Goal: Task Accomplishment & Management: Manage account settings

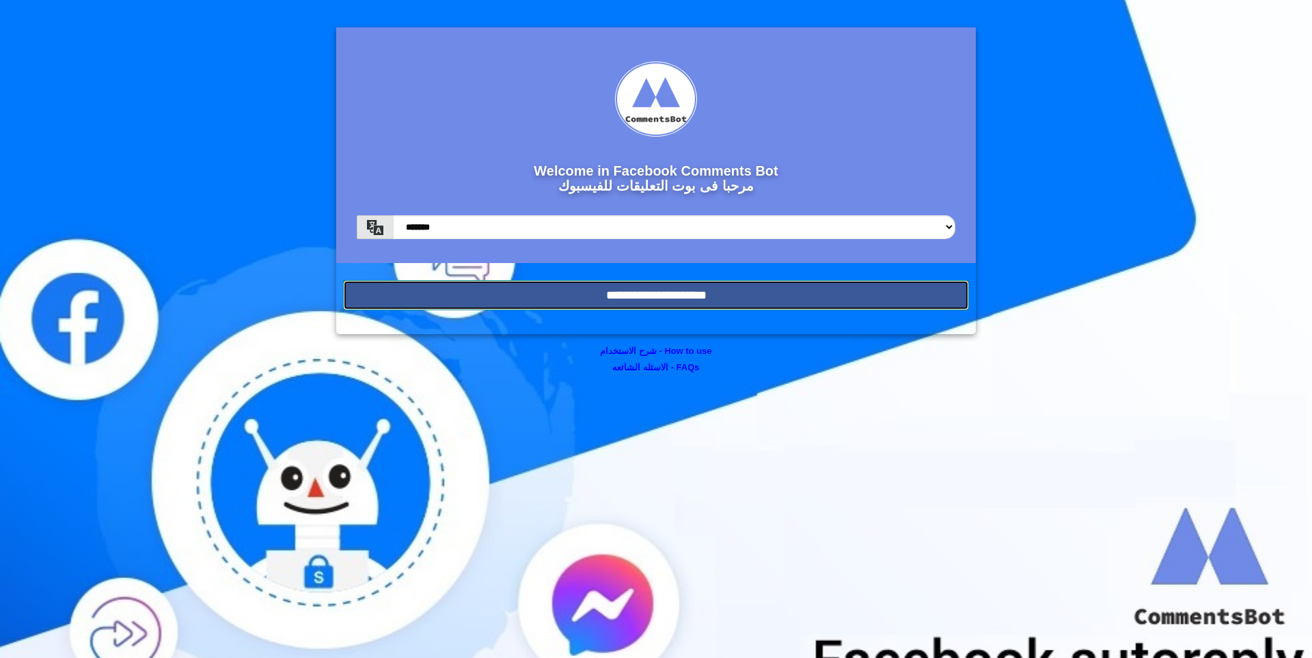
click at [544, 286] on input "**********" at bounding box center [656, 295] width 626 height 30
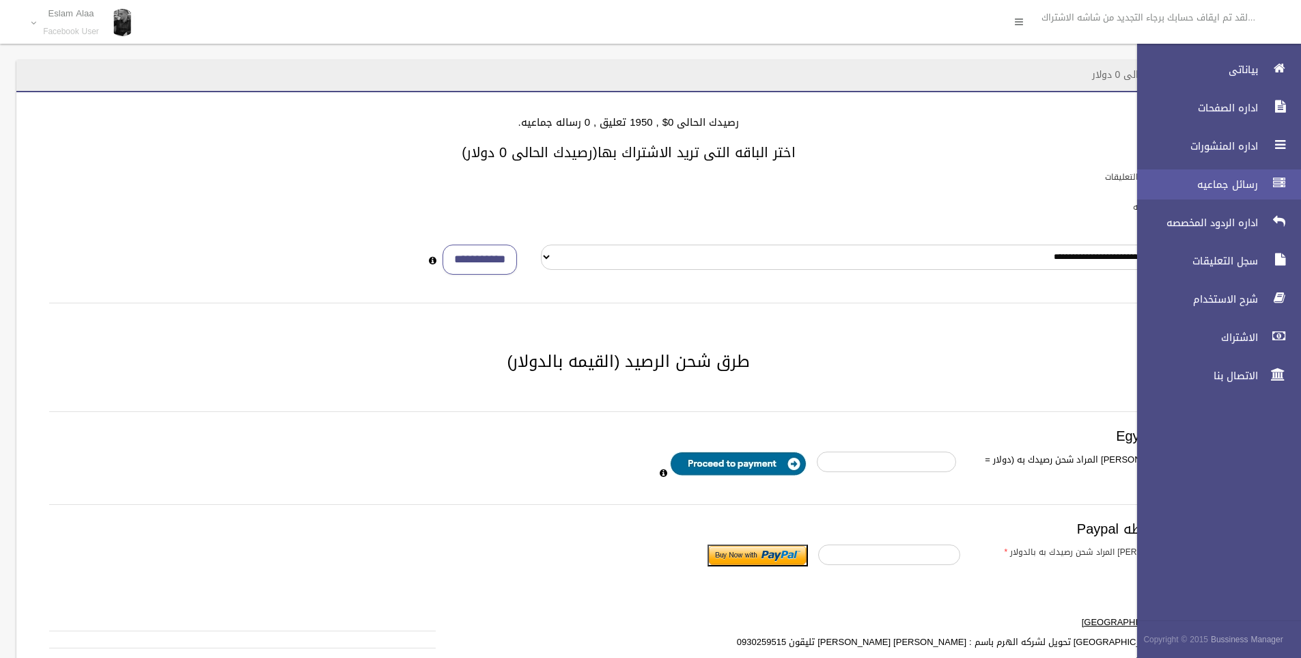
click at [1224, 174] on link "رسائل جماعيه" at bounding box center [1214, 184] width 176 height 30
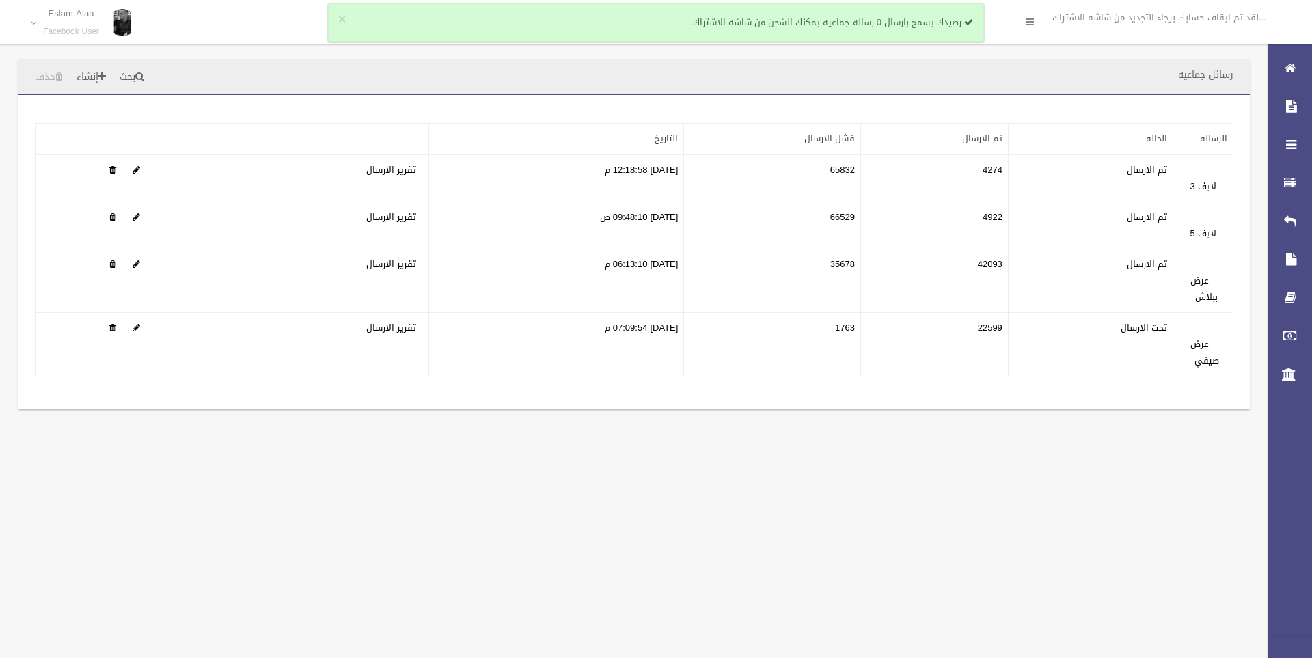
click at [652, 555] on div "رسائل جماعيه بحث إنشاء حذف تطبيق مسح البيانات" at bounding box center [656, 329] width 1312 height 658
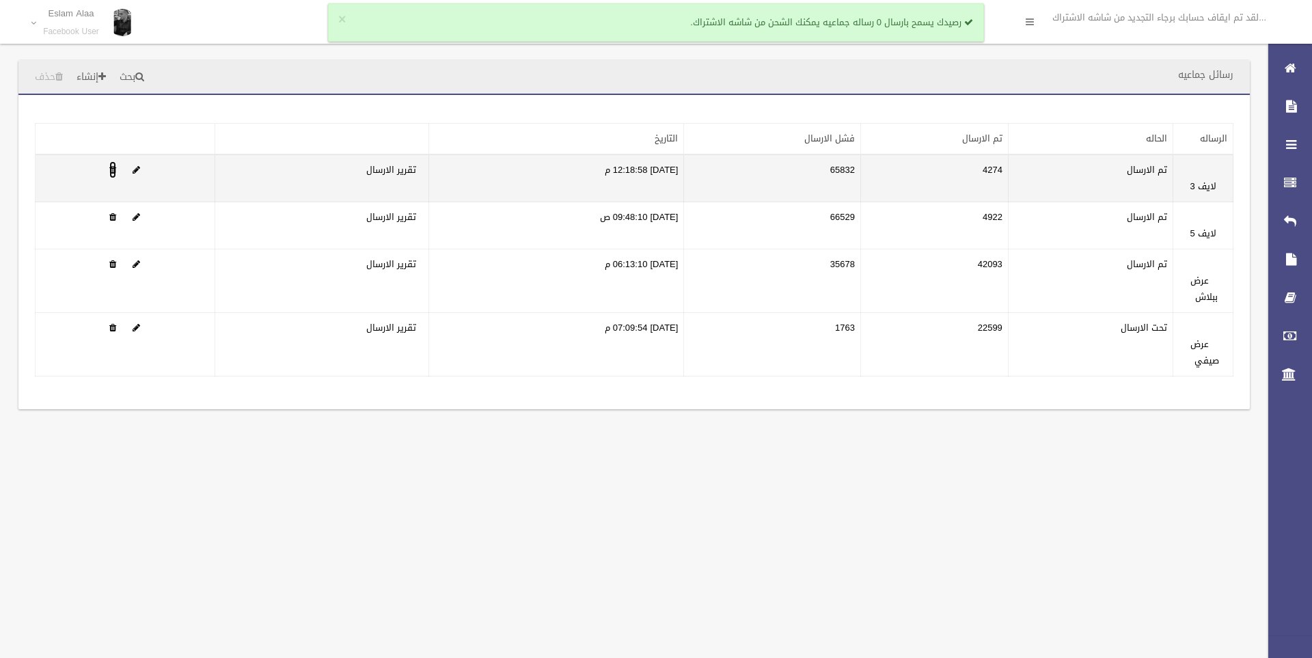
click at [114, 167] on span at bounding box center [112, 169] width 7 height 9
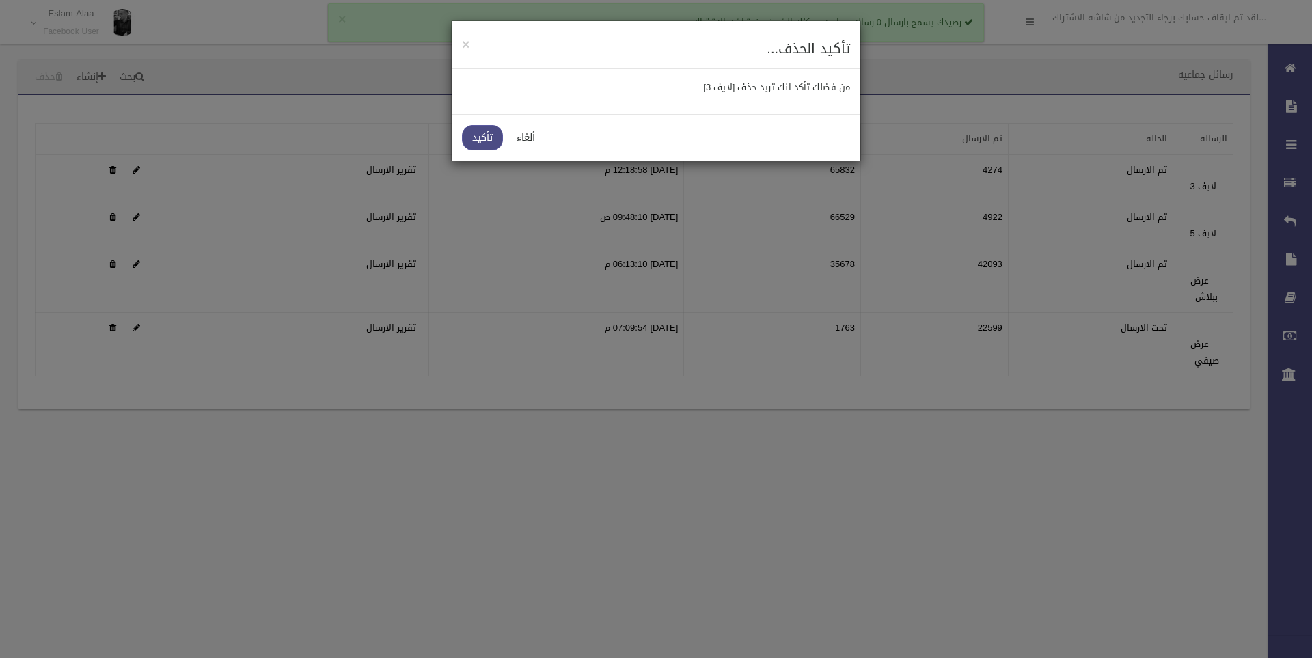
click at [478, 141] on link "تأكيد" at bounding box center [482, 137] width 41 height 25
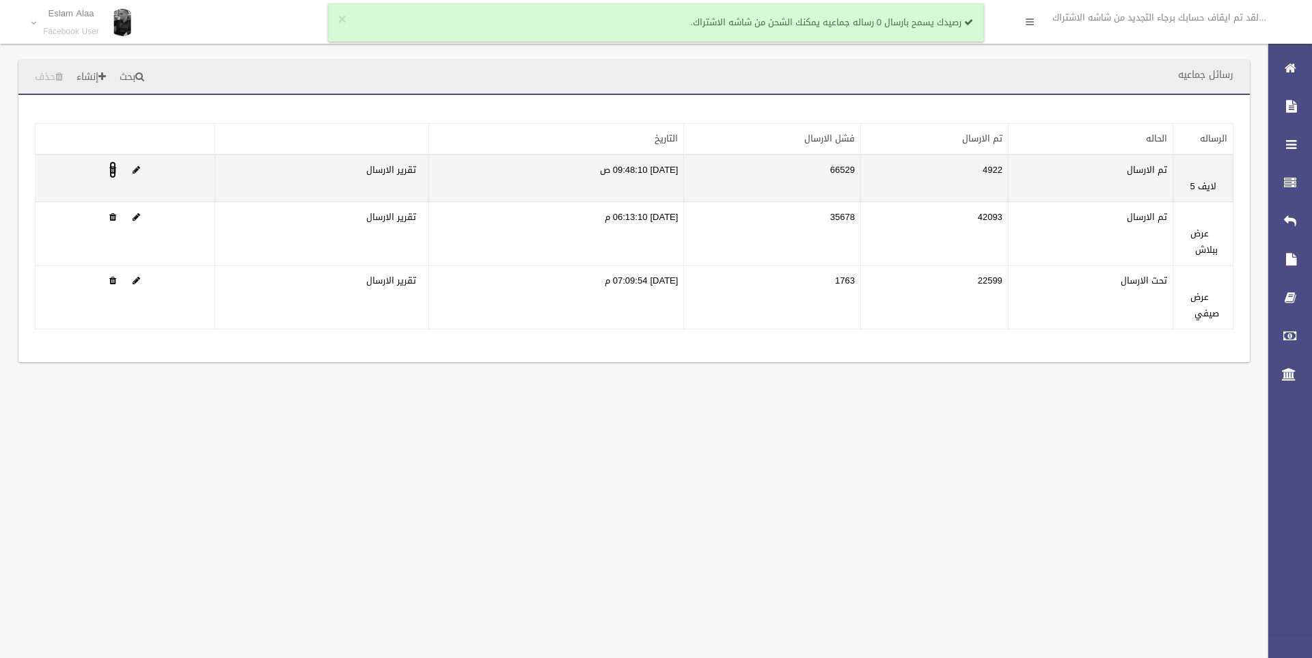
click at [115, 171] on span at bounding box center [112, 169] width 7 height 9
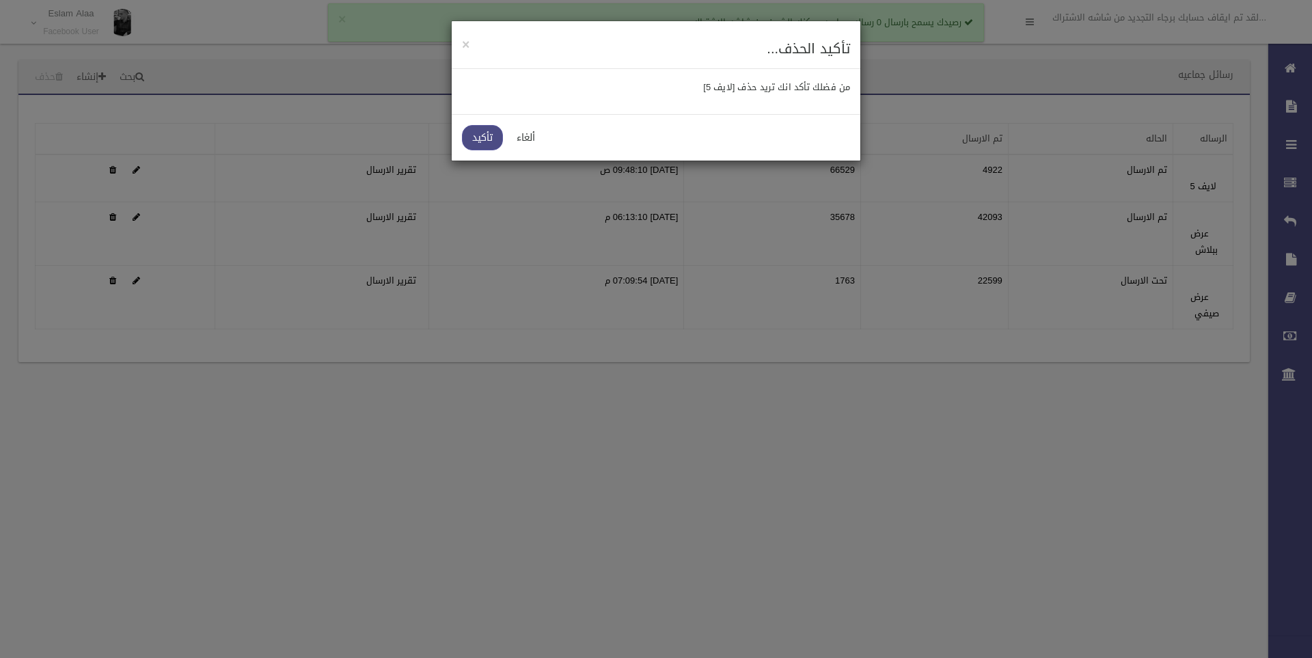
click at [493, 137] on link "تأكيد" at bounding box center [482, 137] width 41 height 25
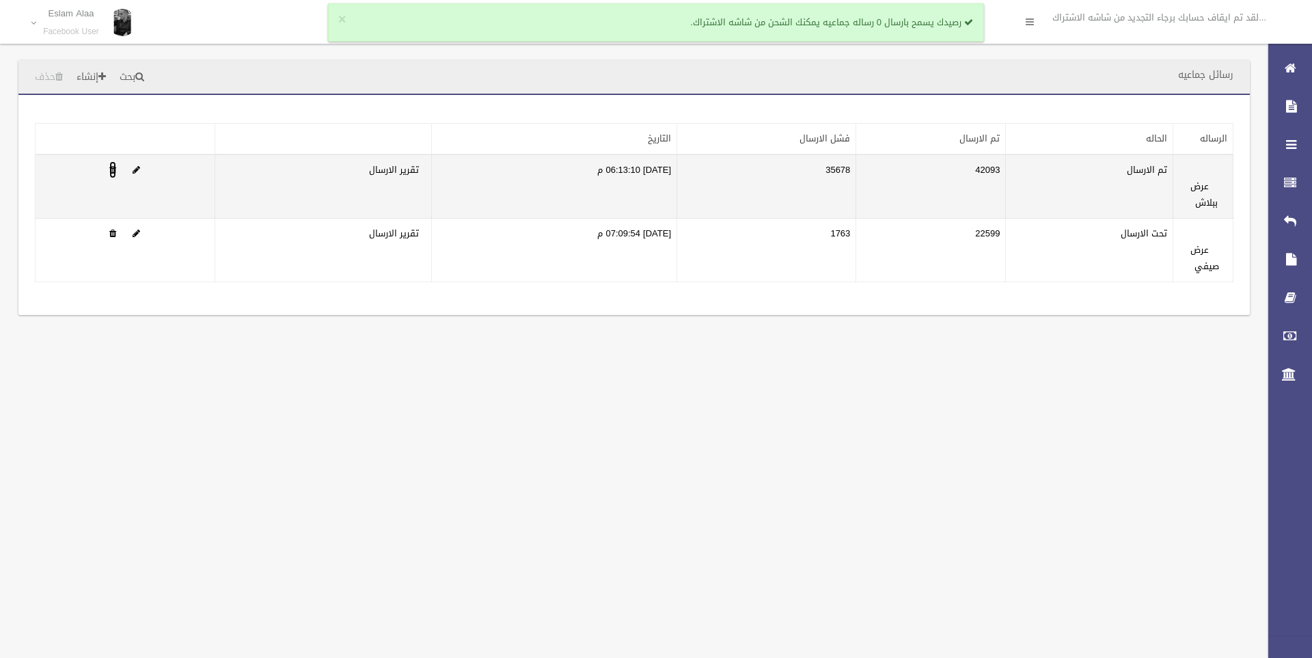
click at [112, 171] on span at bounding box center [112, 169] width 7 height 9
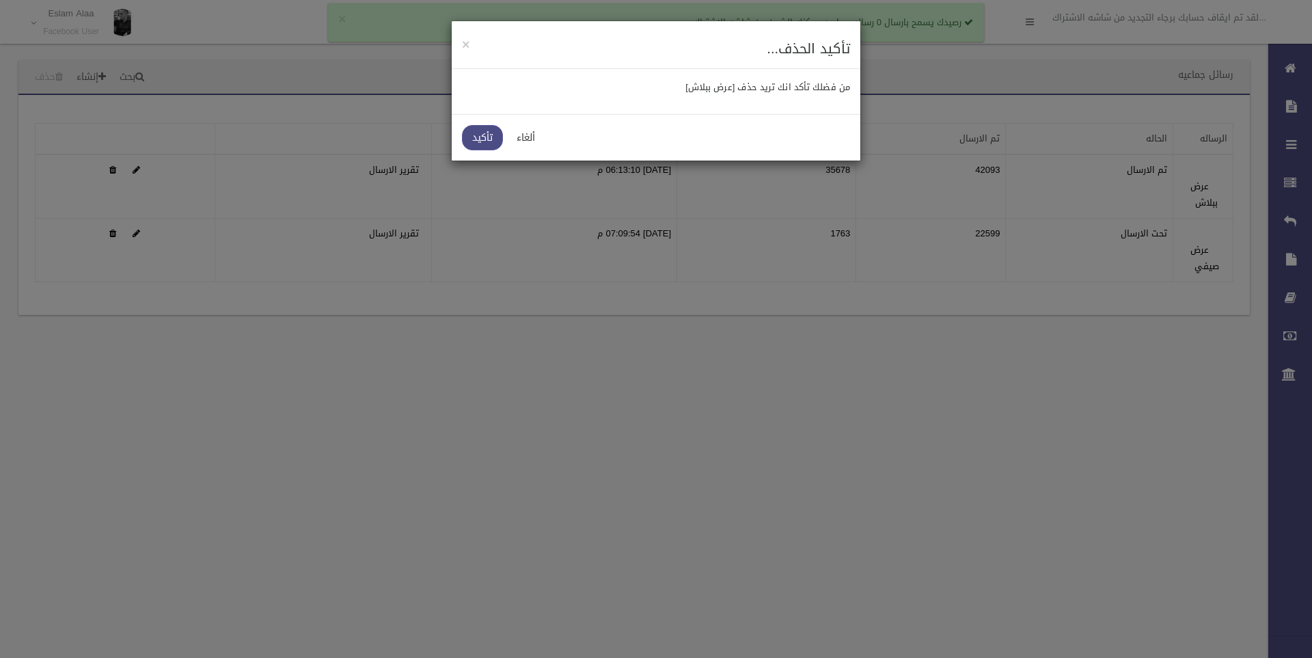
click at [484, 133] on link "تأكيد" at bounding box center [482, 137] width 41 height 25
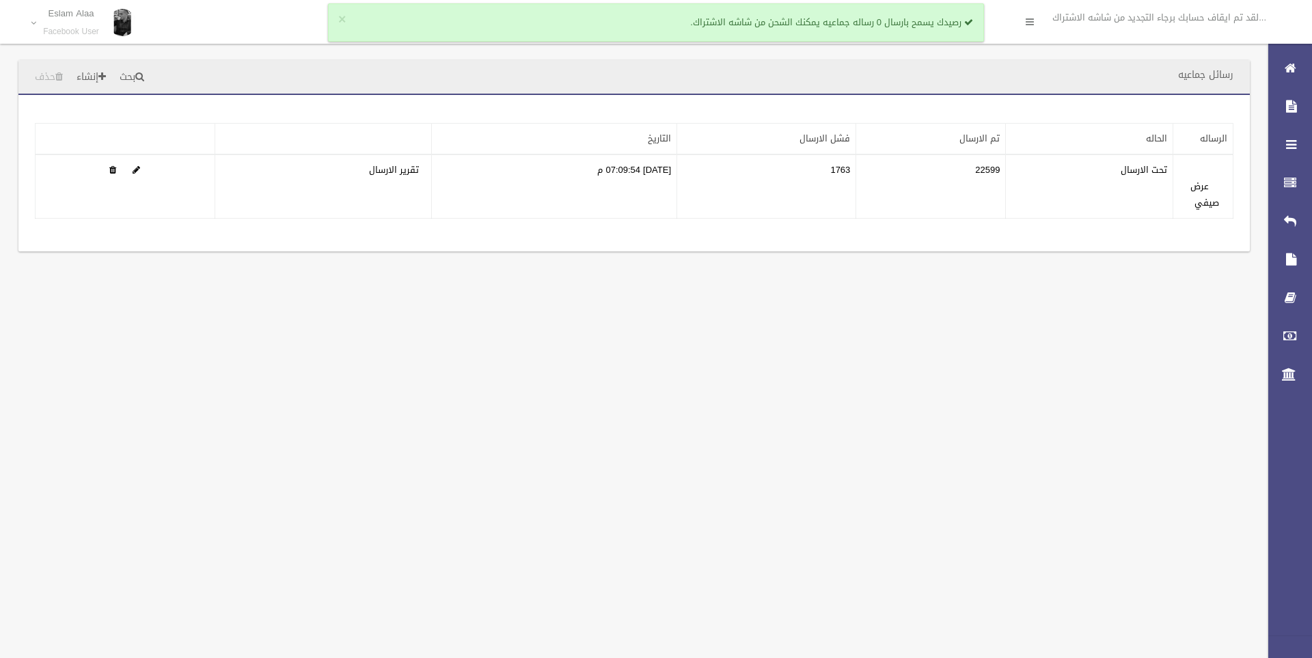
click at [814, 324] on div "رسائل جماعيه بحث إنشاء حذف تطبيق مسح البيانات" at bounding box center [656, 329] width 1312 height 658
click at [730, 408] on div "رسائل جماعيه بحث إنشاء حذف تطبيق مسح البيانات" at bounding box center [656, 329] width 1312 height 658
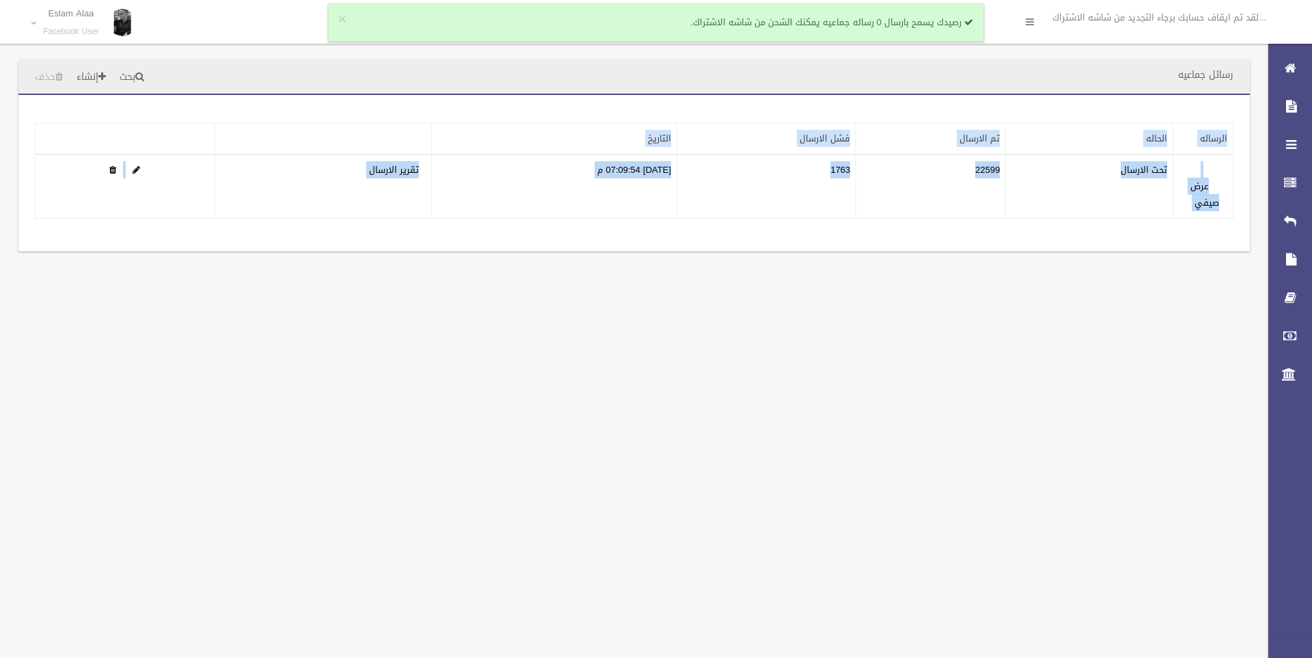
click at [730, 408] on div "رسائل جماعيه بحث إنشاء حذف تطبيق مسح البيانات" at bounding box center [656, 329] width 1312 height 658
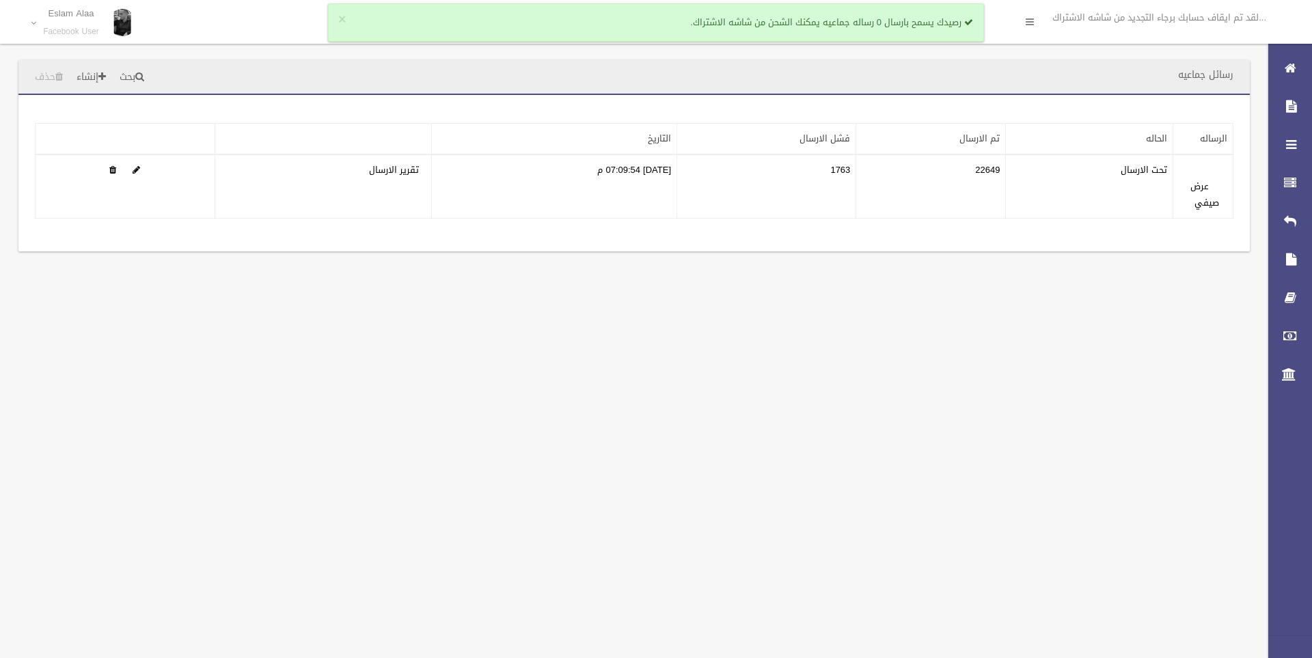
click at [416, 442] on div "رسائل جماعيه بحث إنشاء حذف تطبيق مسح البيانات" at bounding box center [656, 329] width 1312 height 658
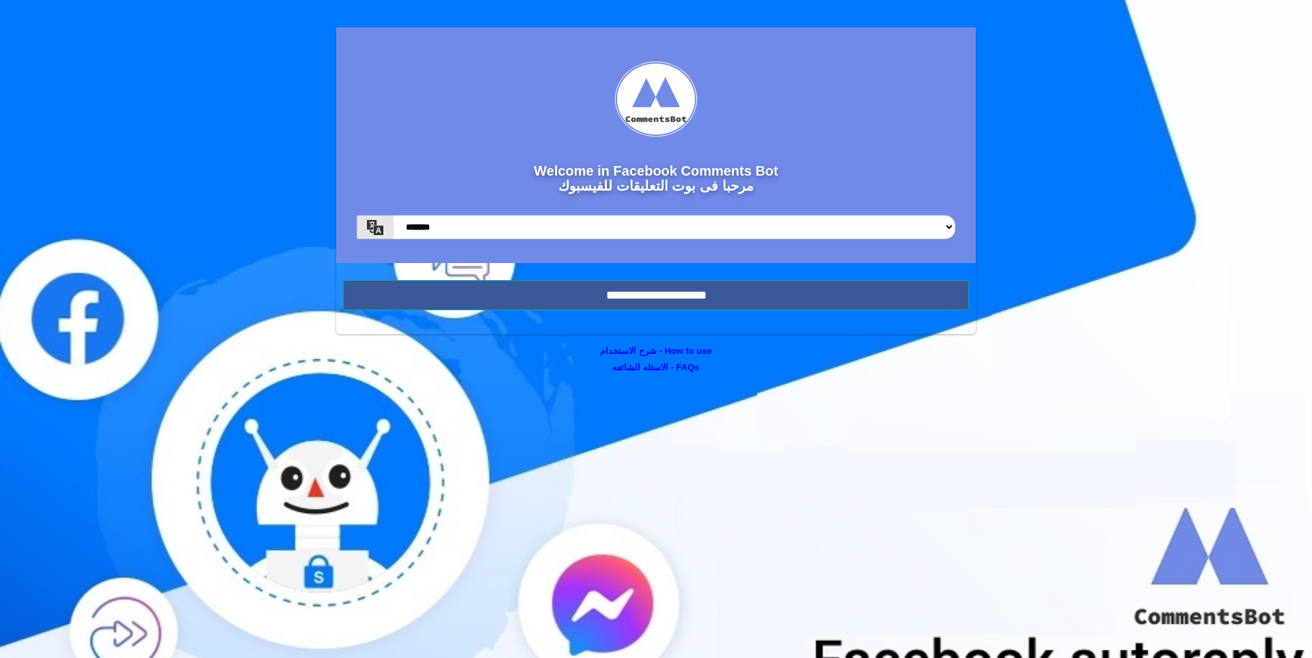
click at [263, 163] on div "Welcome in Facebook Comments Bot مرحبا فى بوت التعليقات للفيسبوك ******* ******…" at bounding box center [656, 188] width 1312 height 376
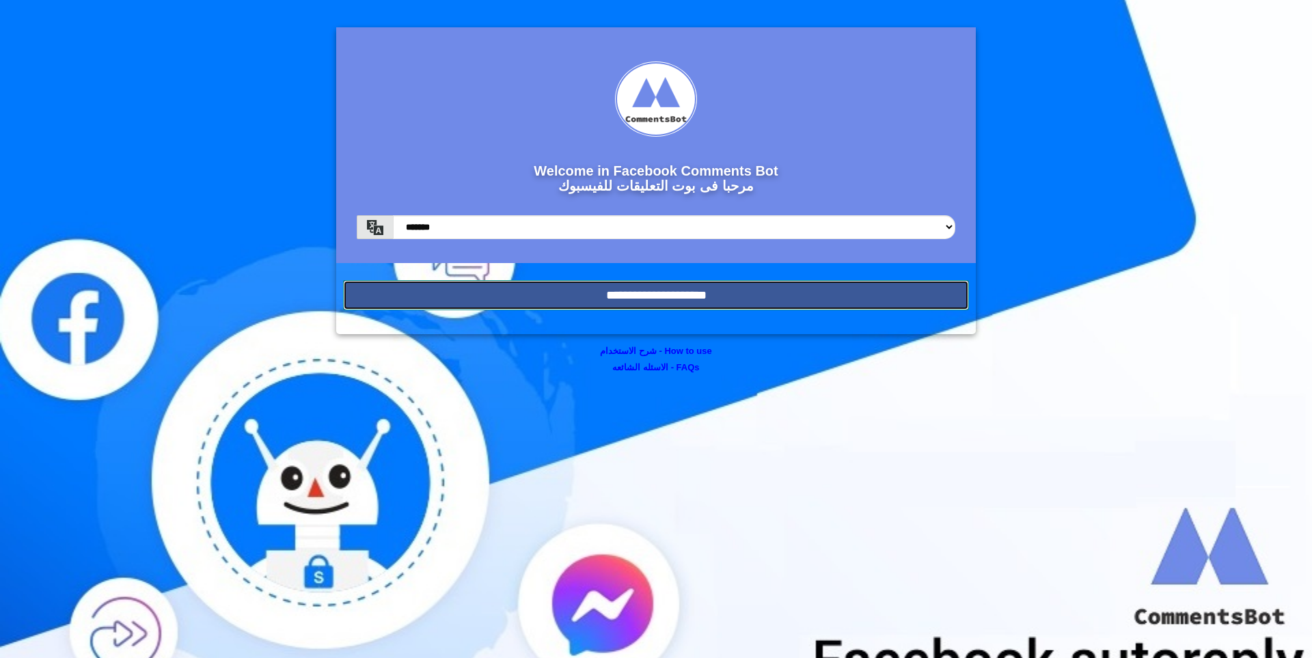
click at [577, 297] on input "**********" at bounding box center [656, 295] width 626 height 30
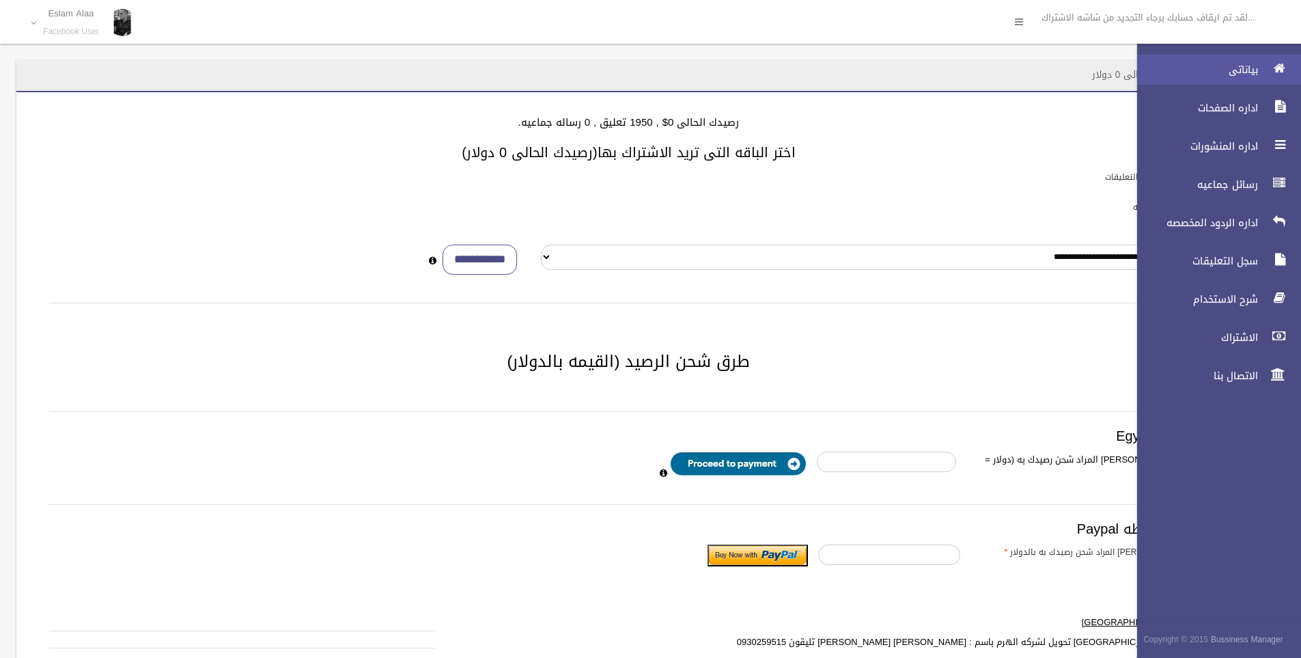
click at [1279, 73] on icon at bounding box center [1279, 68] width 12 height 27
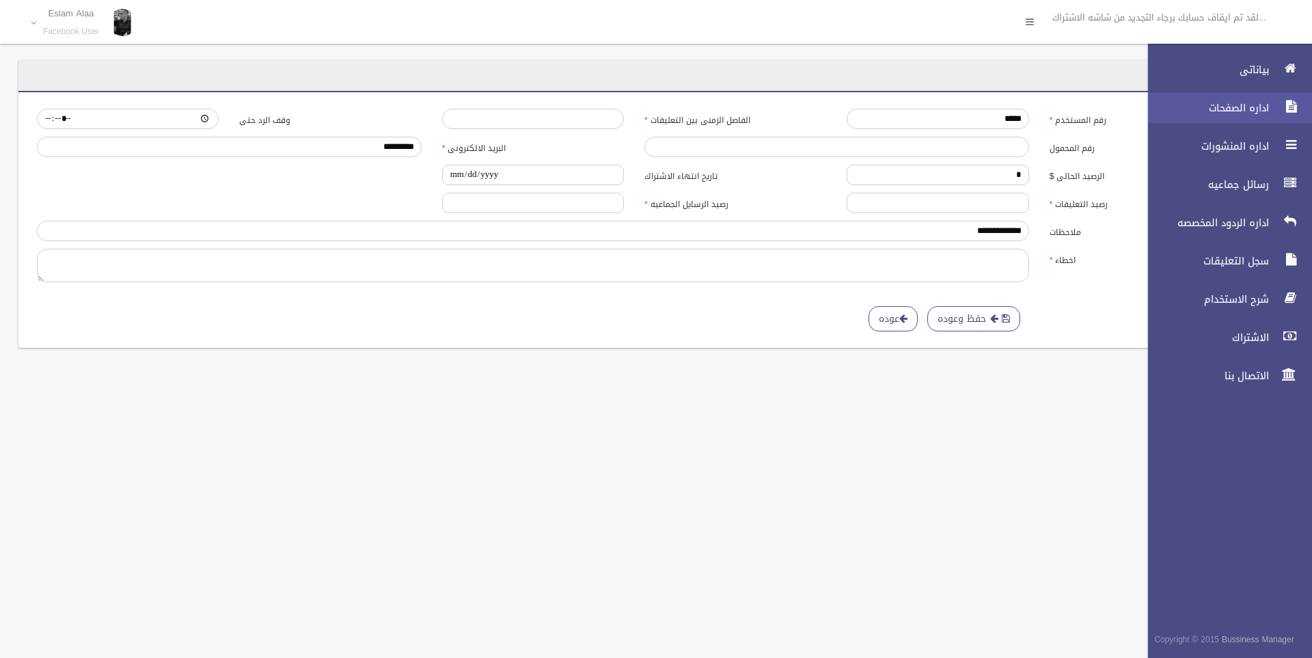
click at [1269, 103] on span "اداره الصفحات" at bounding box center [1204, 108] width 137 height 14
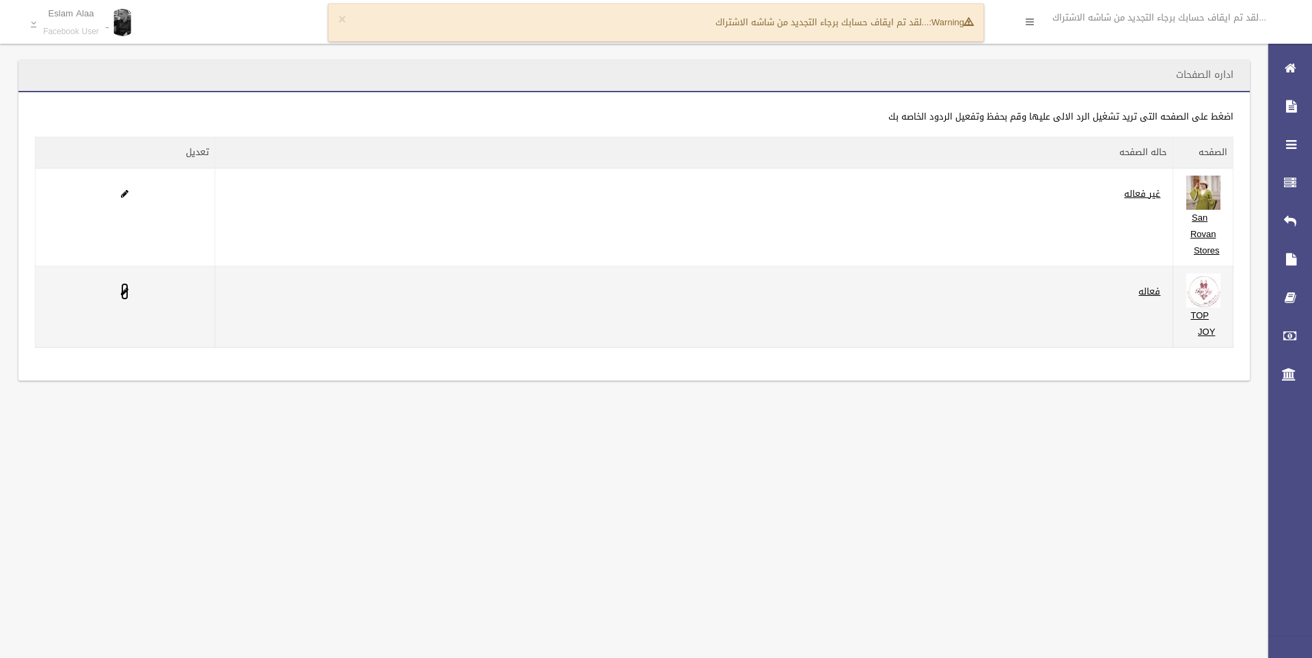
click at [122, 292] on span at bounding box center [125, 291] width 8 height 9
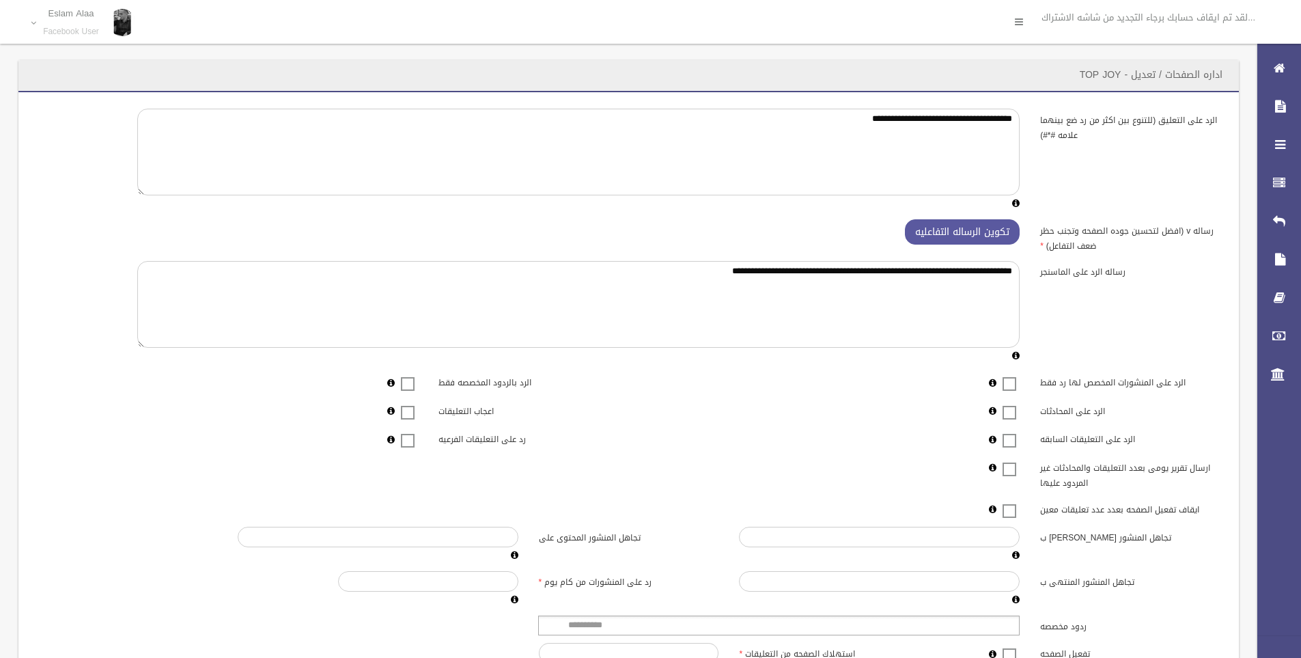
scroll to position [130, 0]
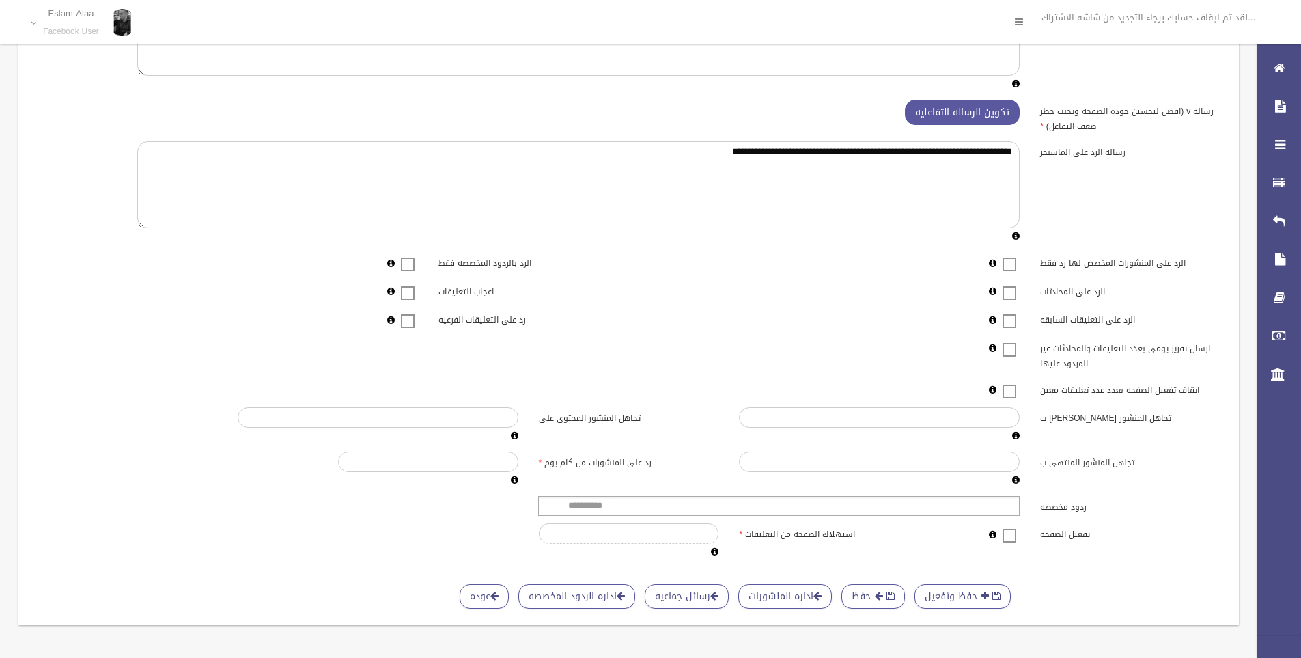
click at [1012, 527] on label at bounding box center [1009, 535] width 20 height 17
click at [857, 584] on button "حفظ" at bounding box center [874, 596] width 64 height 25
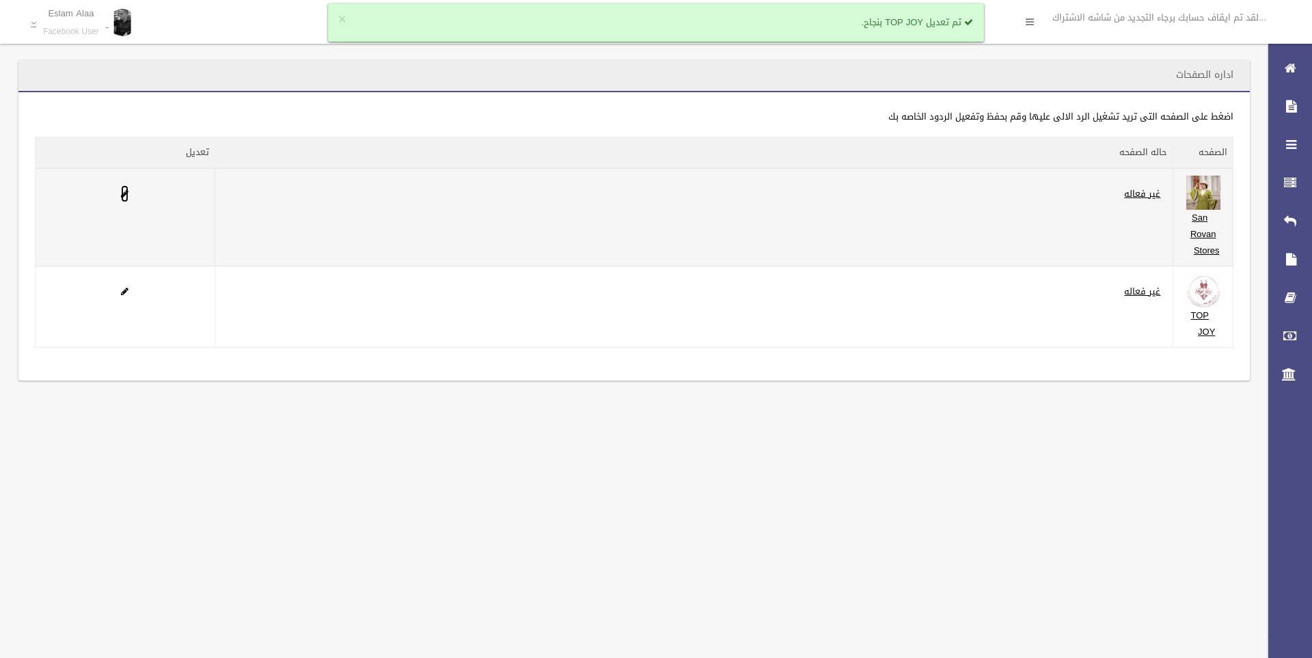
click at [124, 194] on span at bounding box center [125, 193] width 8 height 9
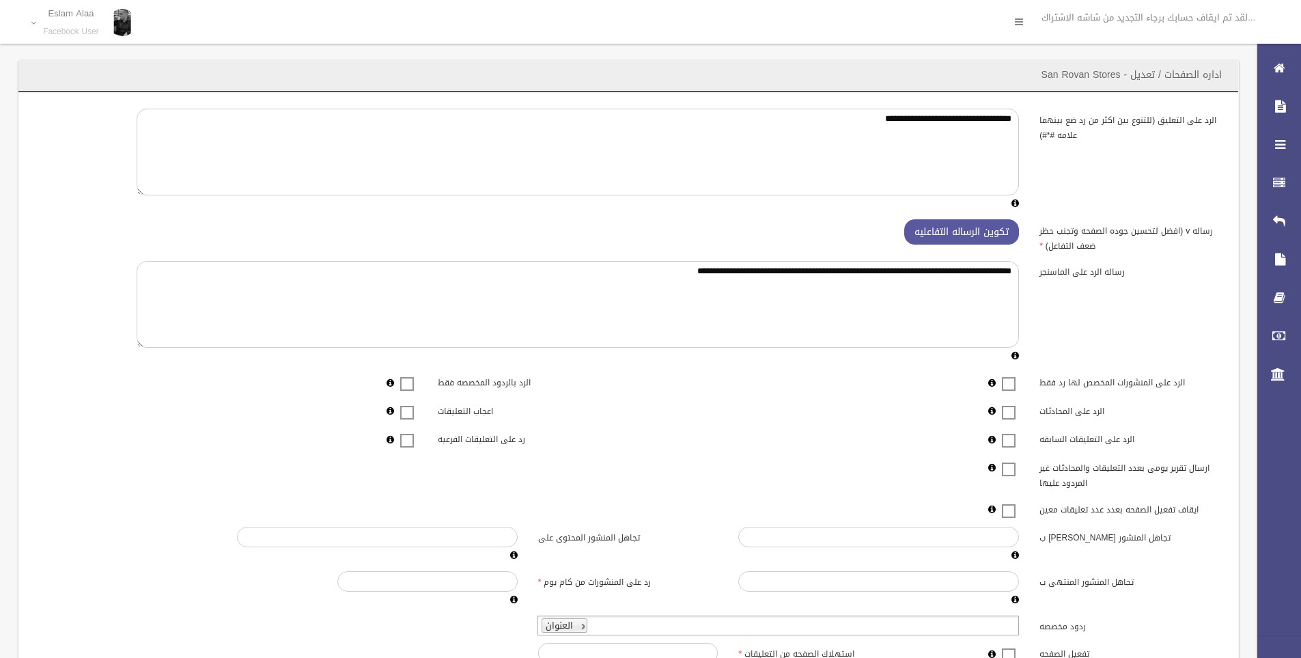
scroll to position [130, 0]
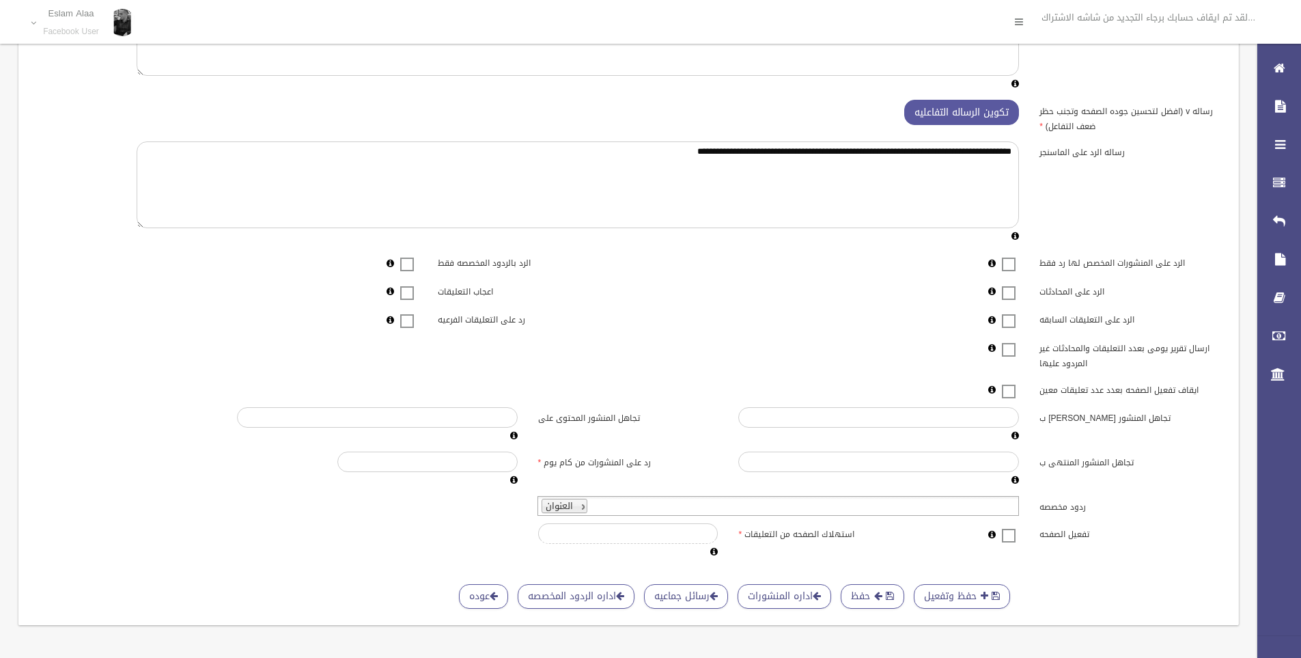
click at [1018, 527] on label at bounding box center [1009, 535] width 20 height 17
click at [1009, 284] on span at bounding box center [1009, 284] width 20 height 0
click at [980, 584] on button "حفظ وتفعيل" at bounding box center [962, 596] width 96 height 25
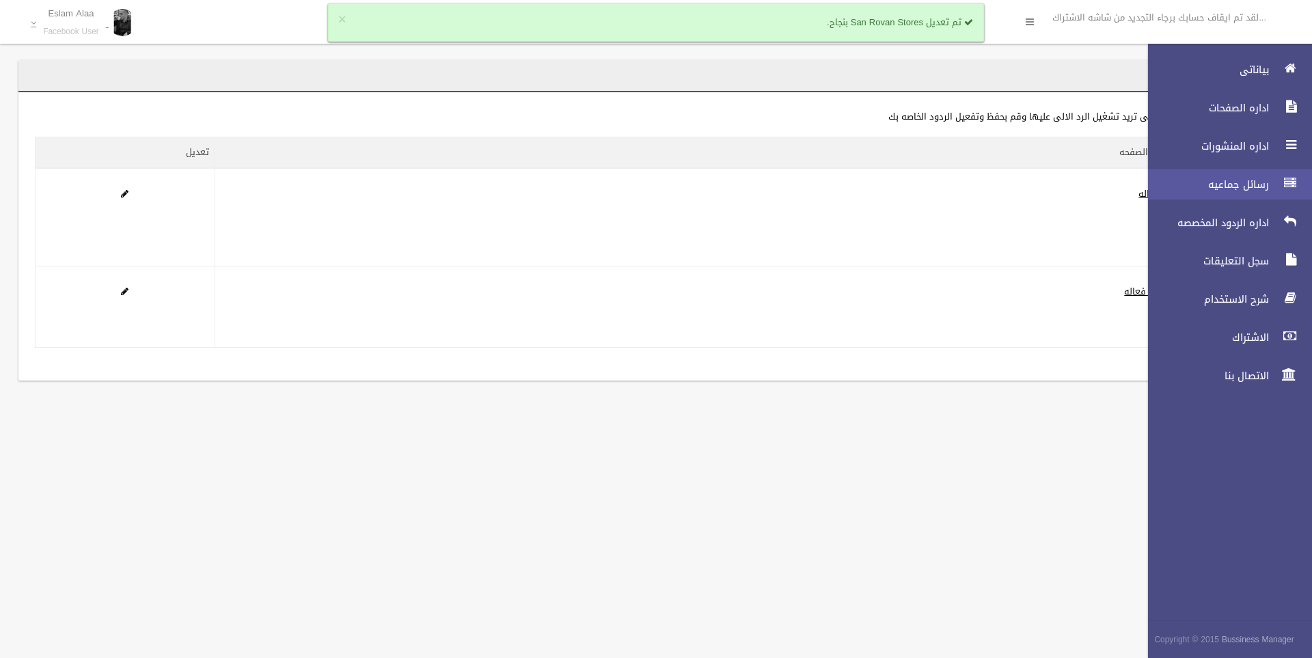
click at [1250, 183] on span "رسائل جماعيه" at bounding box center [1204, 185] width 137 height 14
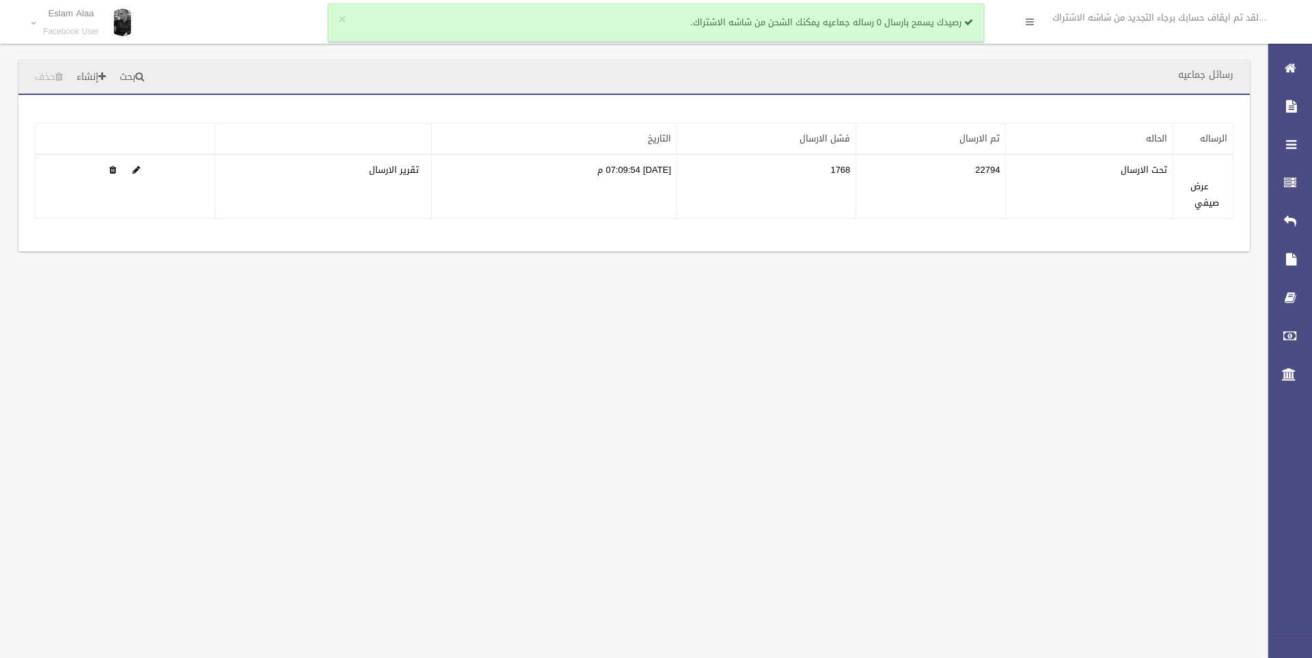
click at [902, 339] on div "رسائل جماعيه بحث إنشاء حذف تطبيق مسح البيانات" at bounding box center [656, 329] width 1312 height 658
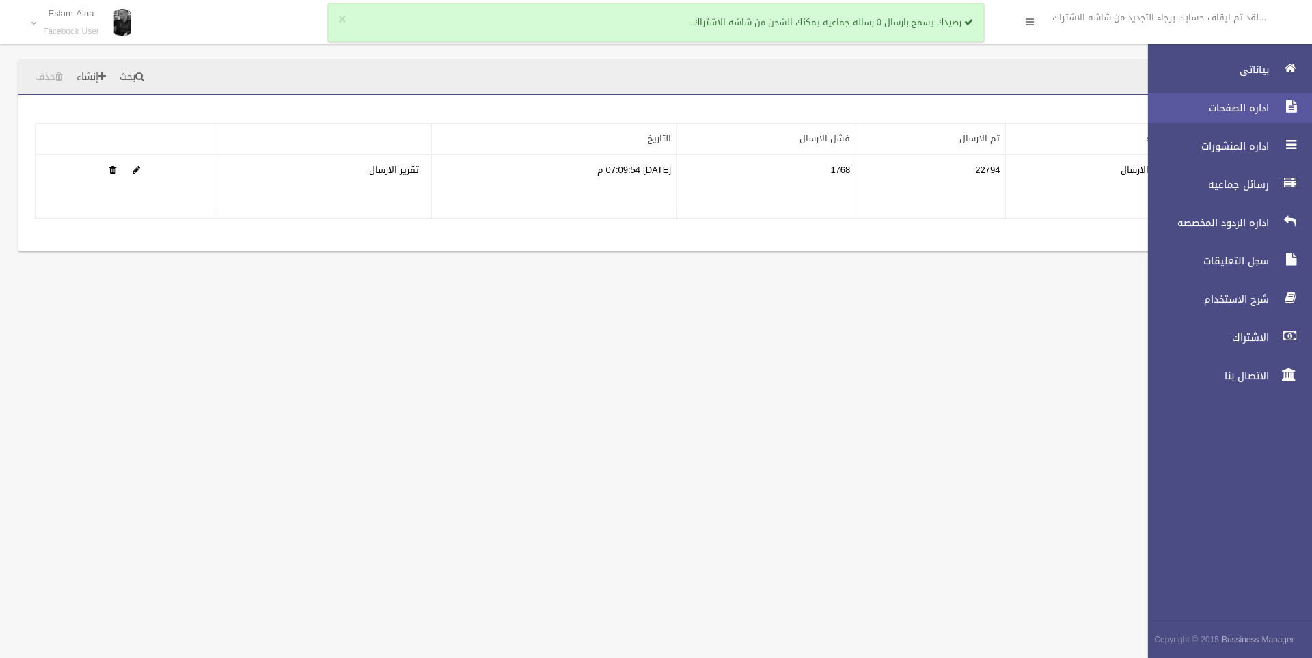
click at [1286, 104] on icon at bounding box center [1290, 106] width 12 height 27
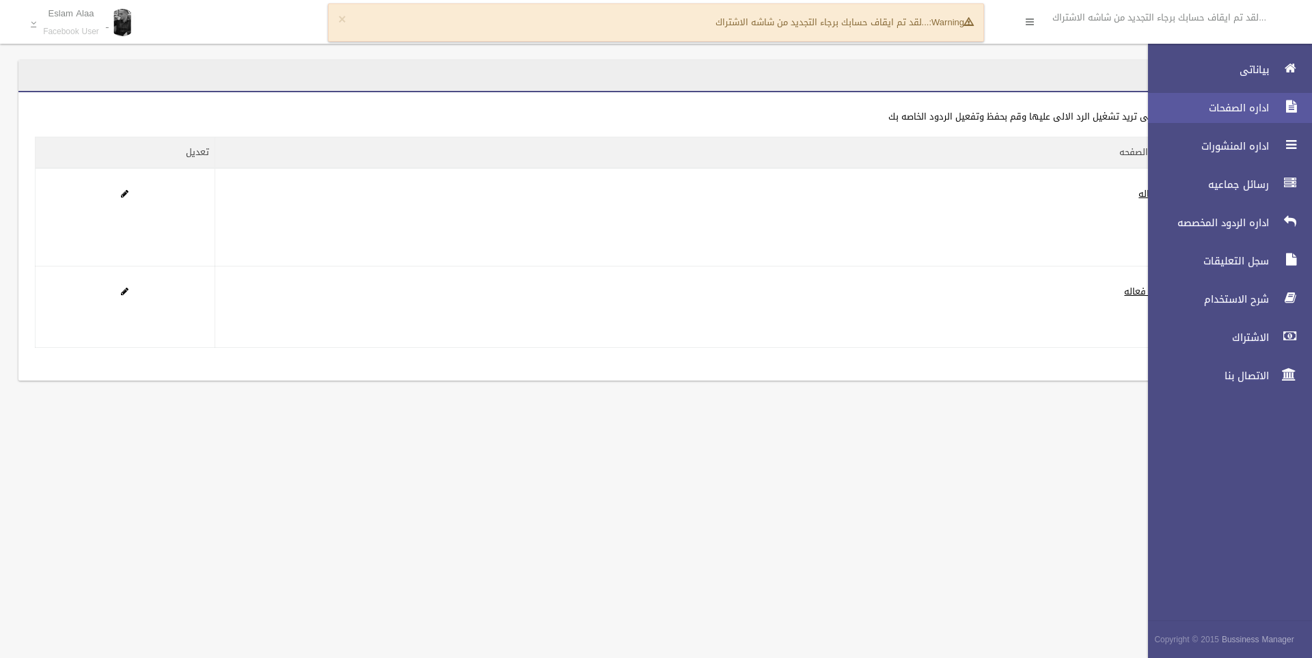
click at [1217, 105] on span "اداره الصفحات" at bounding box center [1204, 108] width 137 height 14
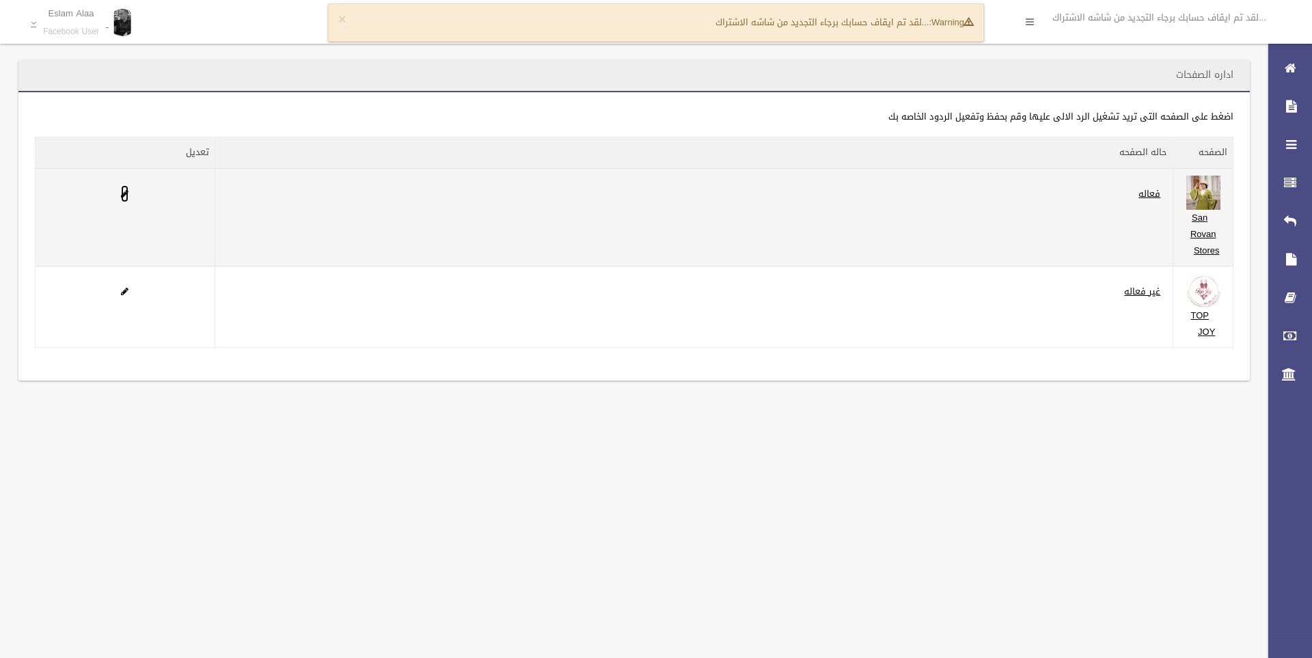
click at [126, 193] on span at bounding box center [125, 193] width 8 height 9
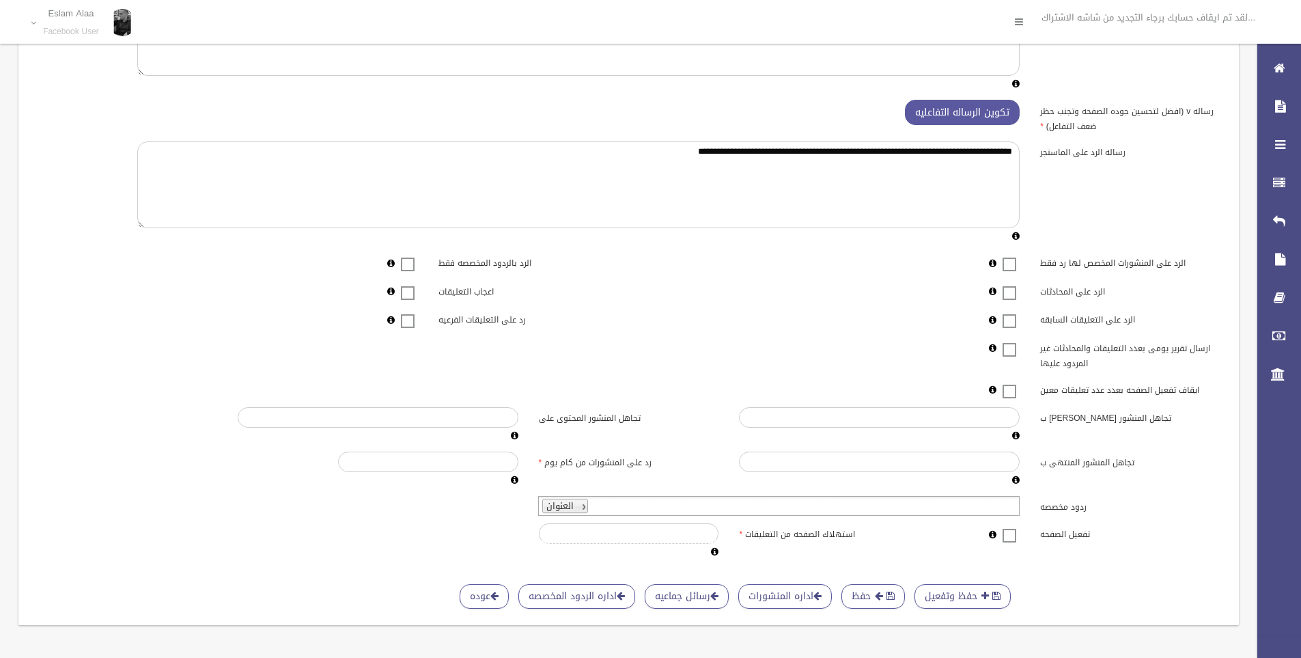
click at [706, 493] on div "**********" at bounding box center [629, 274] width 1188 height 571
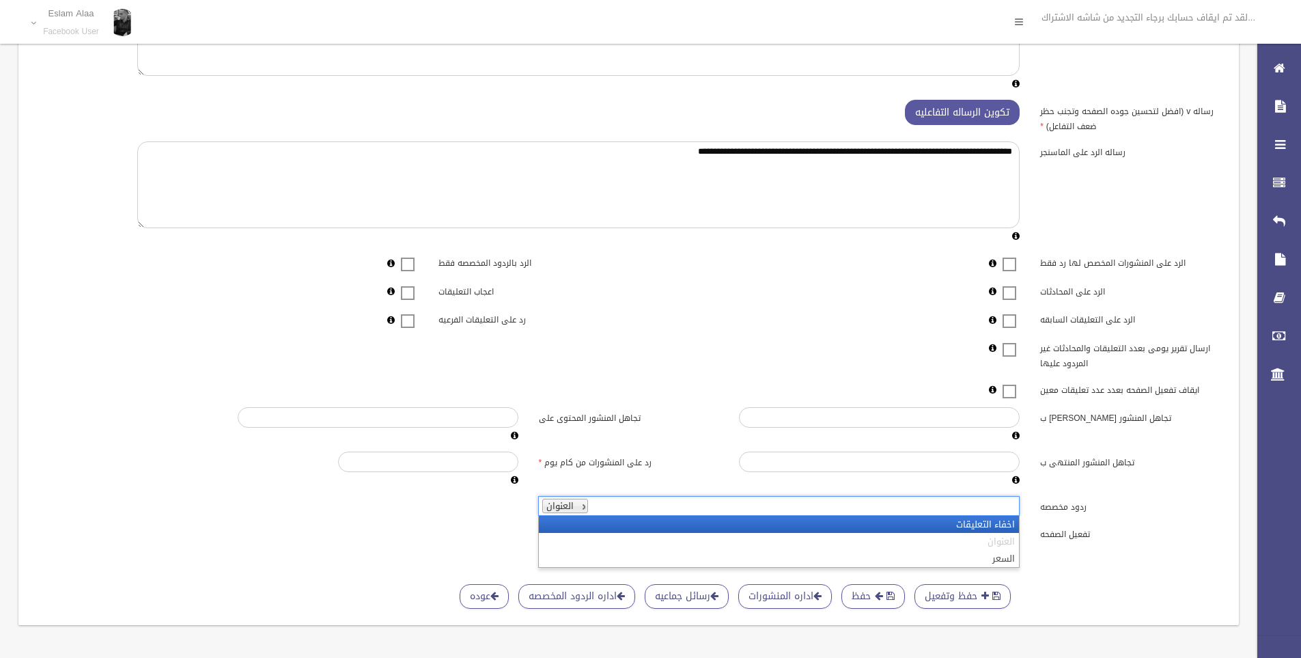
click at [706, 504] on ul "العنوان" at bounding box center [779, 506] width 482 height 20
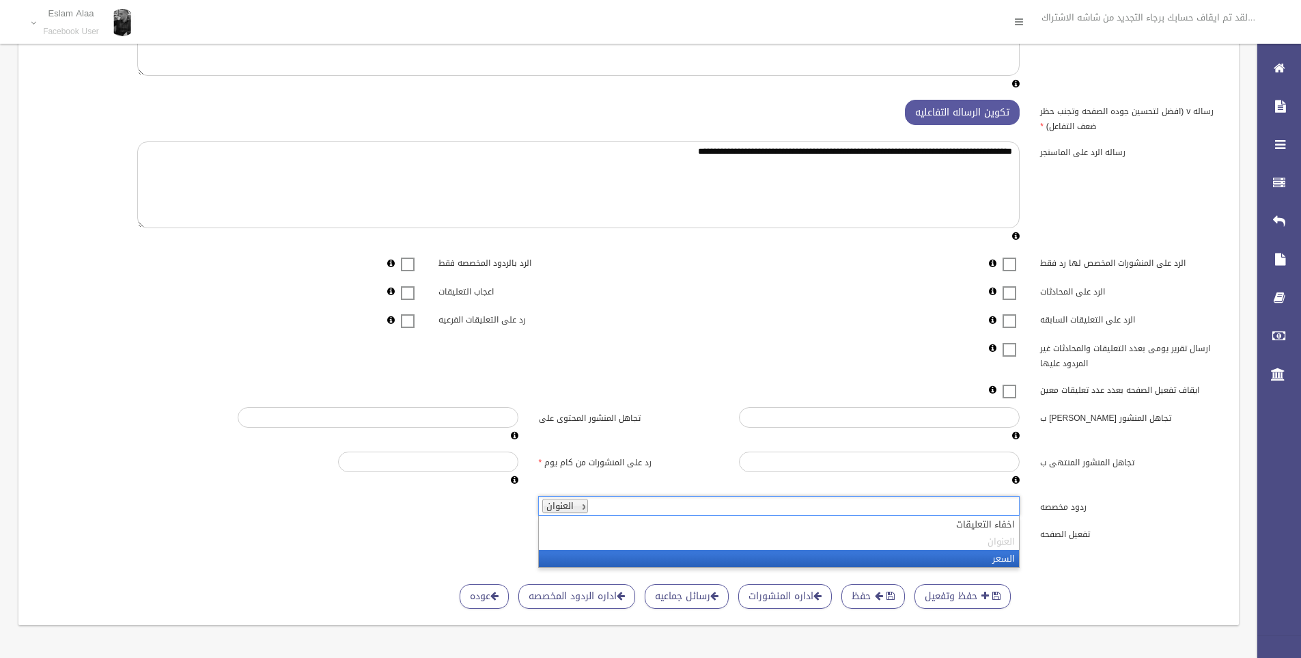
click at [885, 561] on li "السعر" at bounding box center [779, 558] width 480 height 17
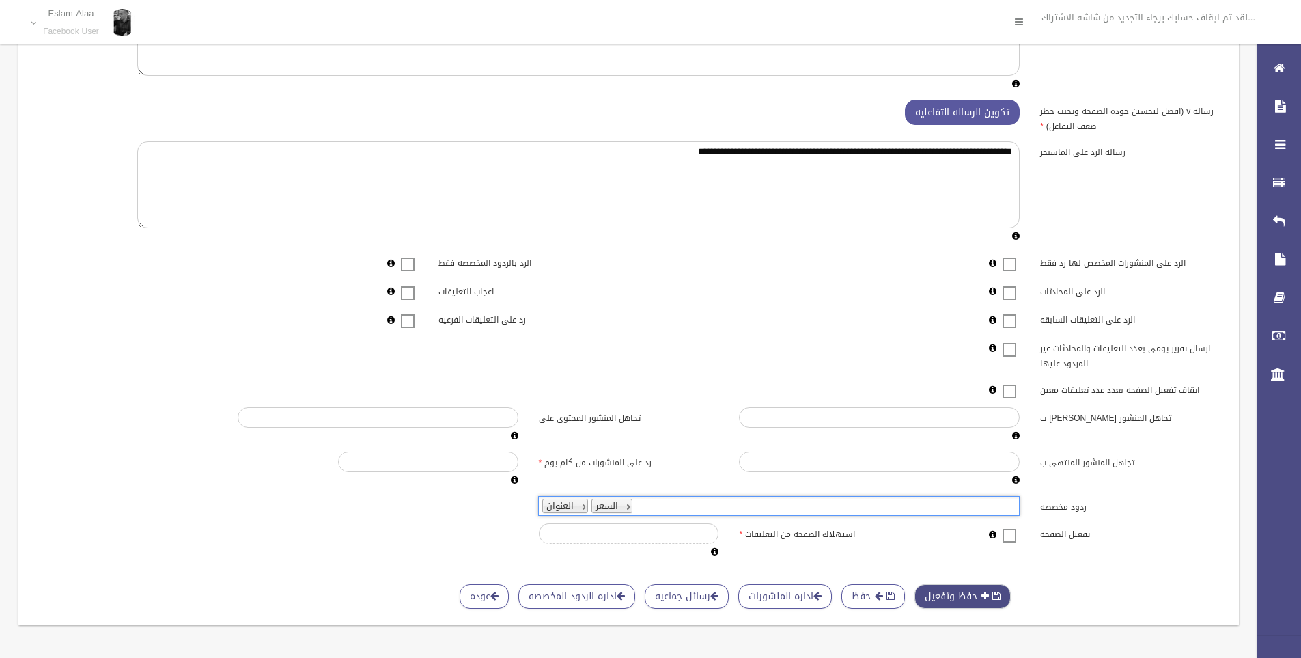
click at [987, 592] on span "button" at bounding box center [986, 596] width 8 height 10
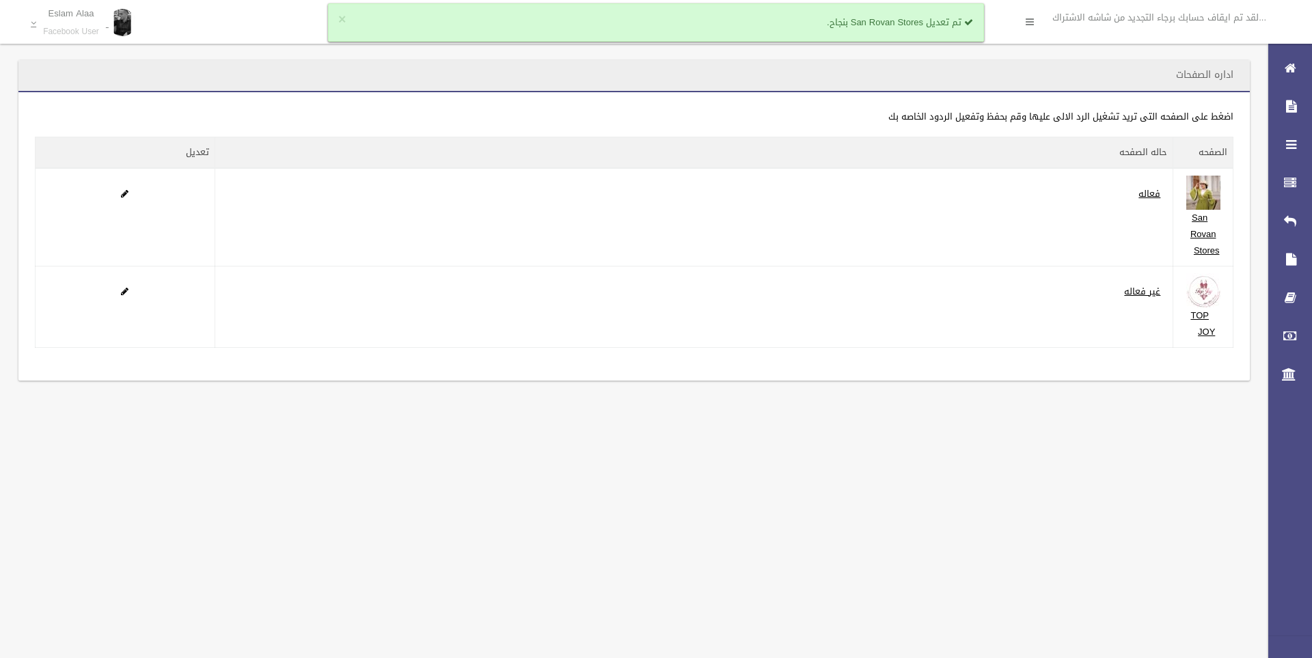
click at [804, 500] on div "**********" at bounding box center [656, 329] width 1312 height 658
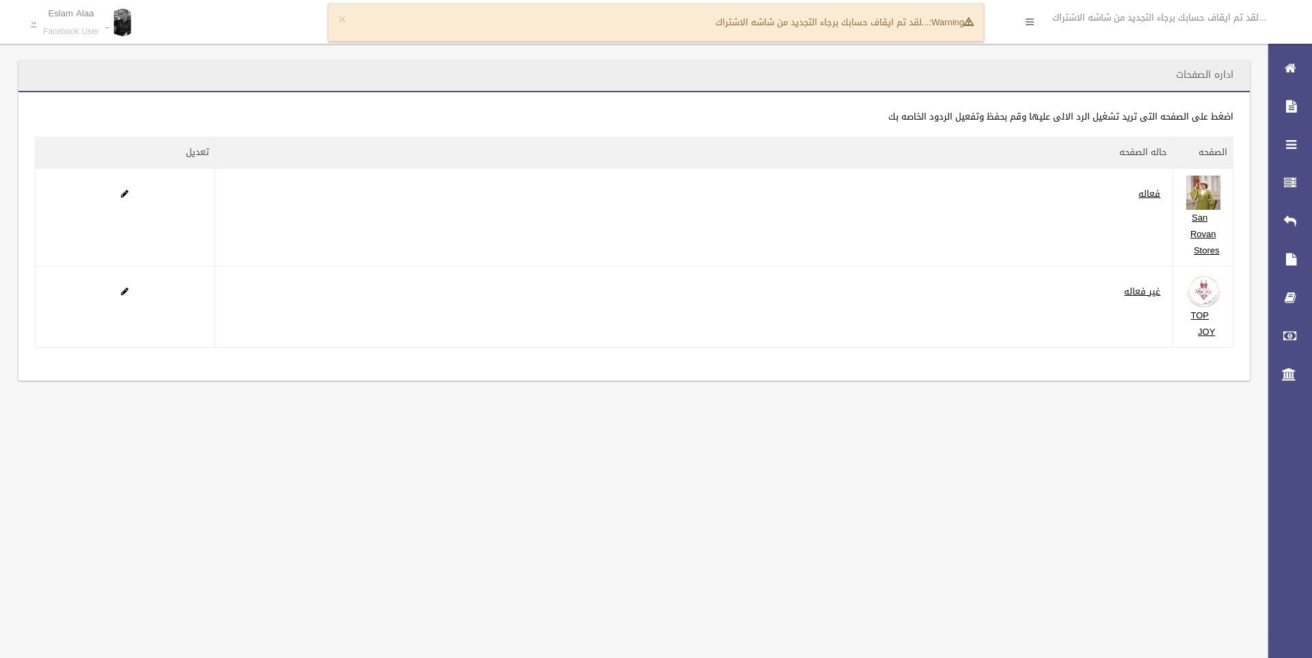
click at [756, 14] on div "× Warning: ...لقد تم ايقاف حسابك برجاء التجديد من شاشه الاشتراك" at bounding box center [656, 22] width 656 height 38
click at [342, 16] on button "×" at bounding box center [342, 20] width 8 height 14
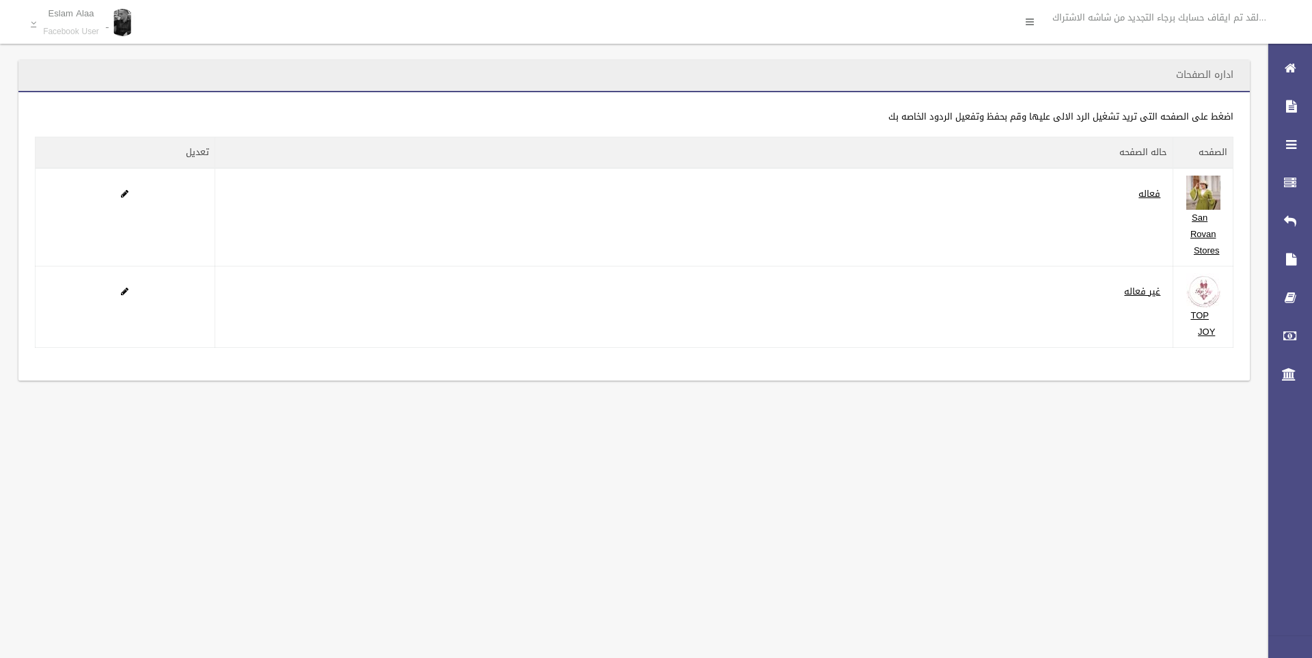
click at [934, 462] on div "**********" at bounding box center [656, 329] width 1312 height 658
click at [211, 590] on div "**********" at bounding box center [656, 329] width 1312 height 658
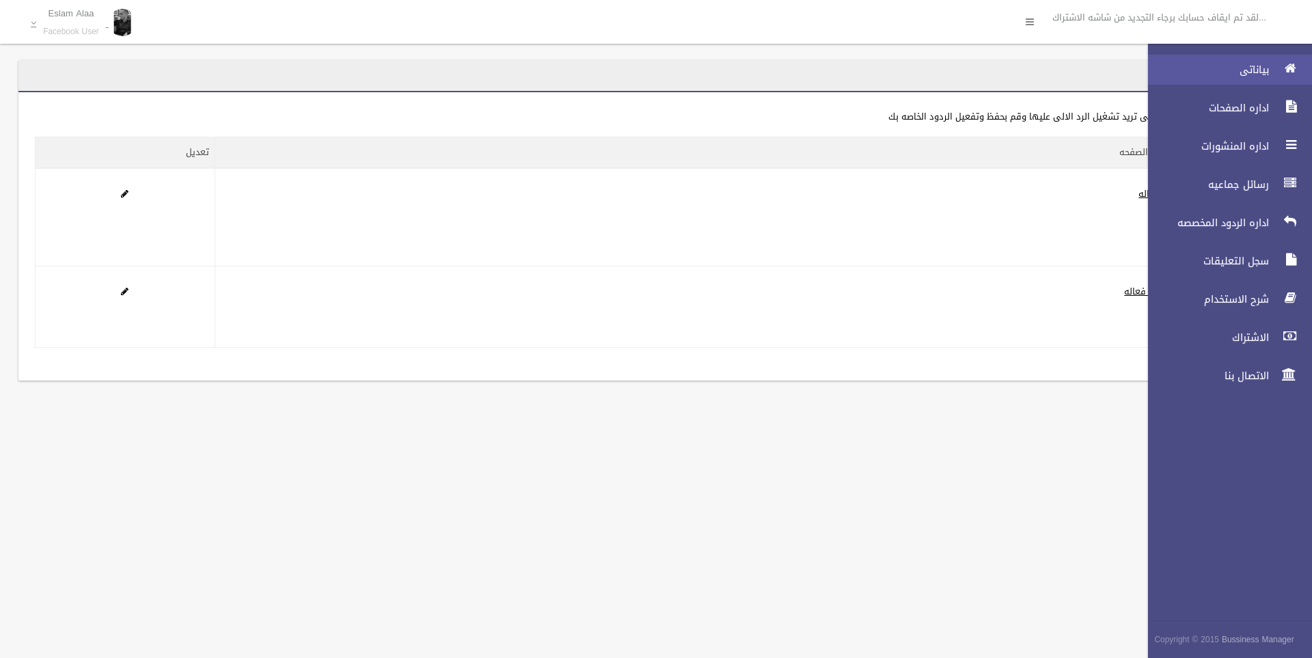
click at [1281, 63] on div at bounding box center [1289, 68] width 27 height 27
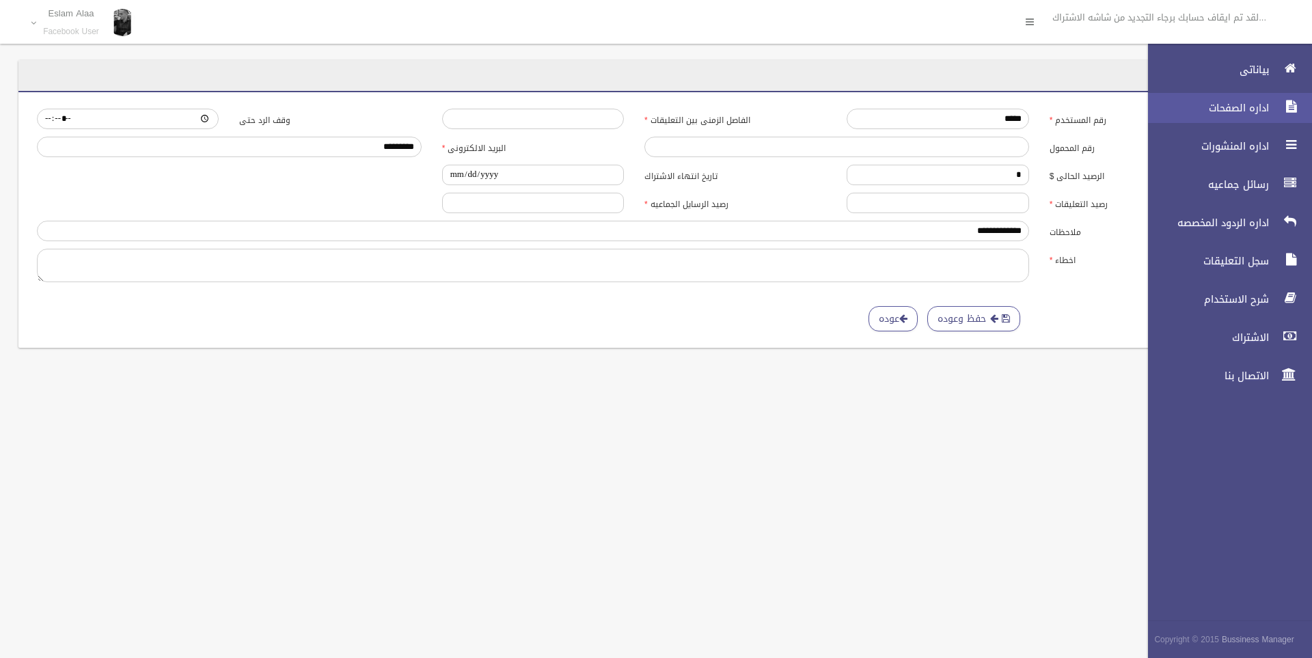
click at [1259, 104] on span "اداره الصفحات" at bounding box center [1204, 108] width 137 height 14
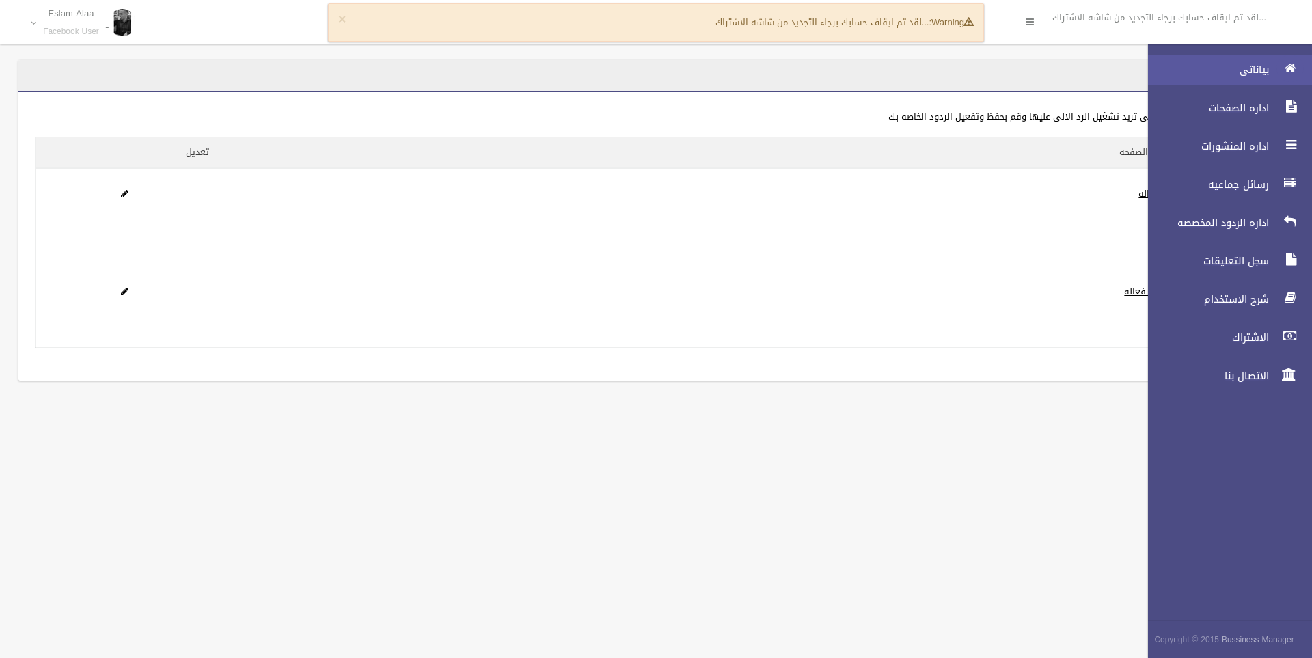
click at [1286, 65] on icon at bounding box center [1290, 68] width 12 height 27
